Goal: Task Accomplishment & Management: Use online tool/utility

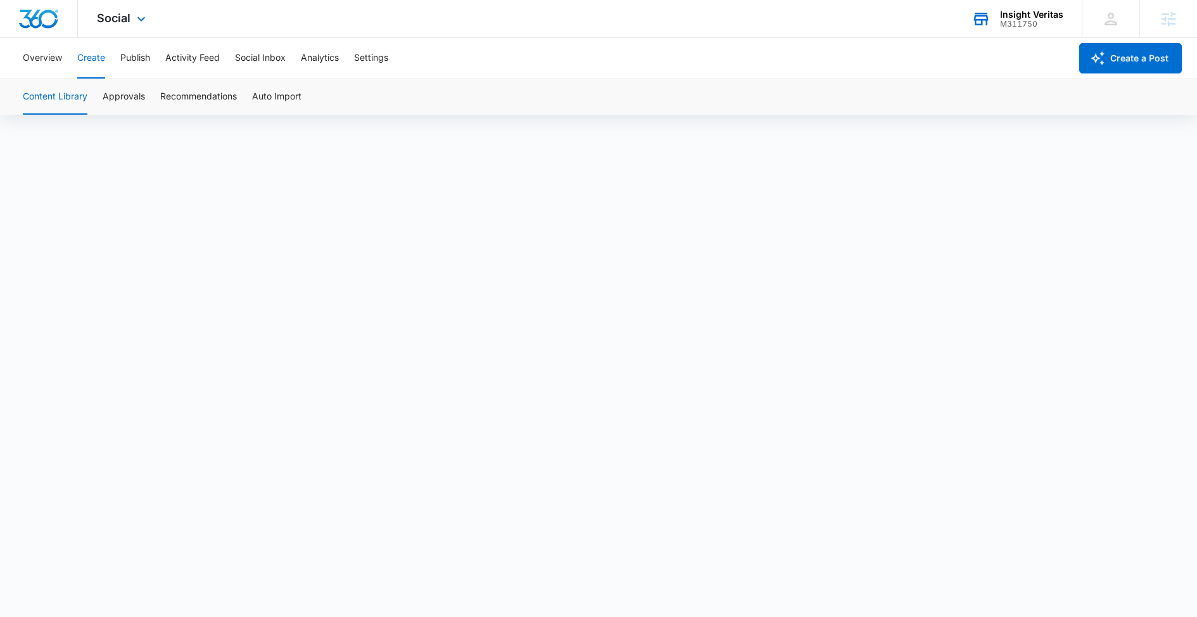
click at [1022, 17] on div "Insight Veritas" at bounding box center [1031, 15] width 63 height 10
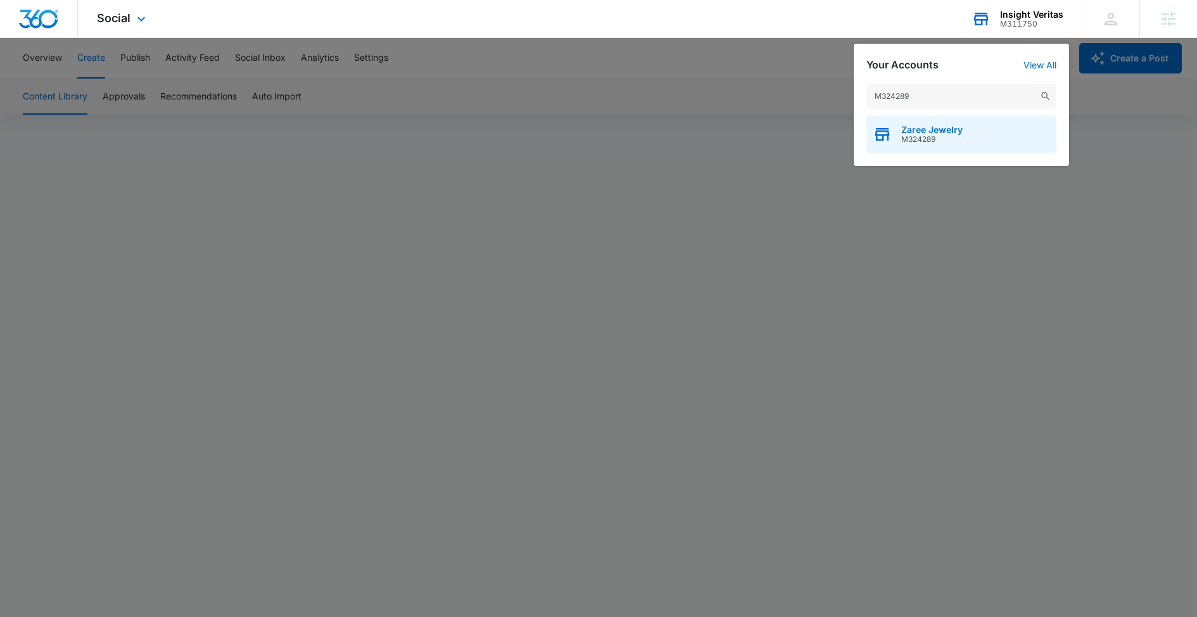
type input "M324289"
click at [891, 131] on icon "button" at bounding box center [882, 134] width 19 height 19
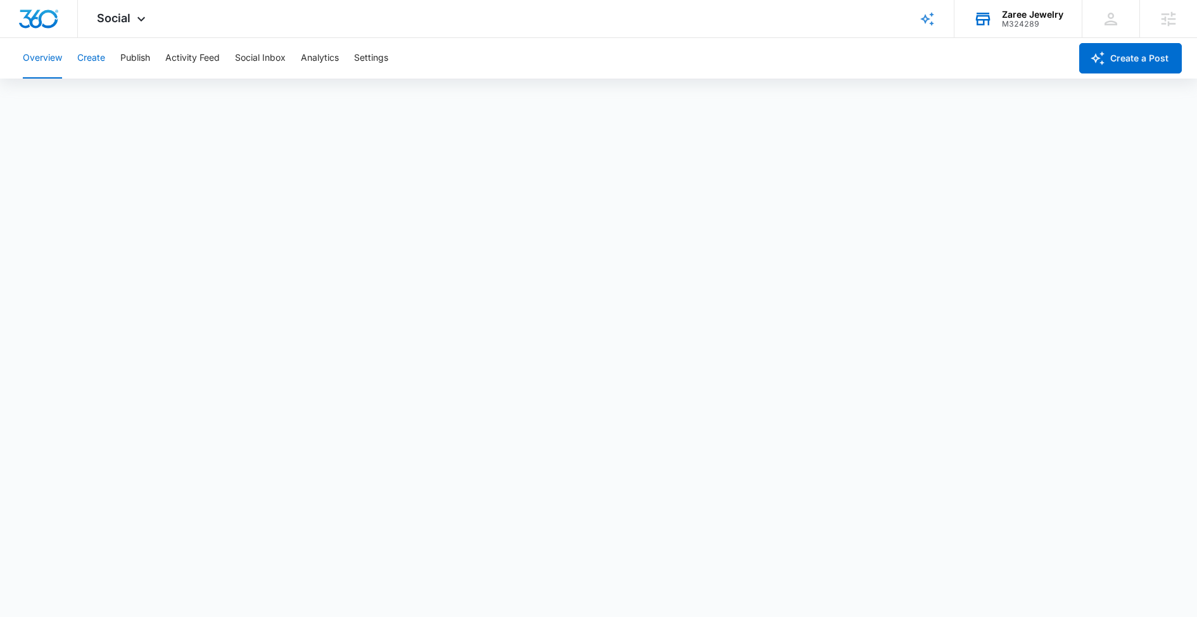
click at [91, 65] on button "Create" at bounding box center [91, 58] width 28 height 41
